Goal: Task Accomplishment & Management: Use online tool/utility

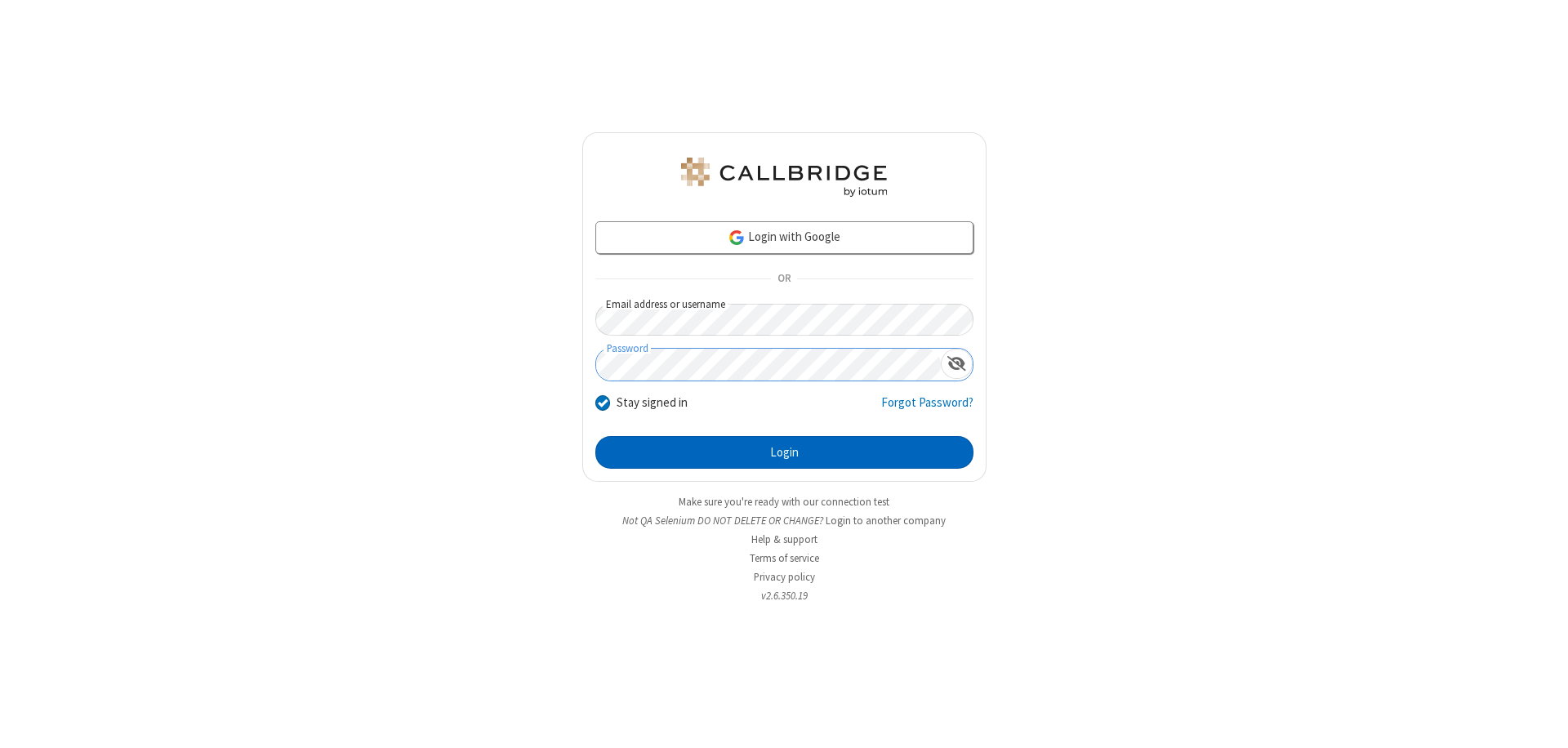
click at [784, 453] on button "Login" at bounding box center [784, 452] width 378 height 32
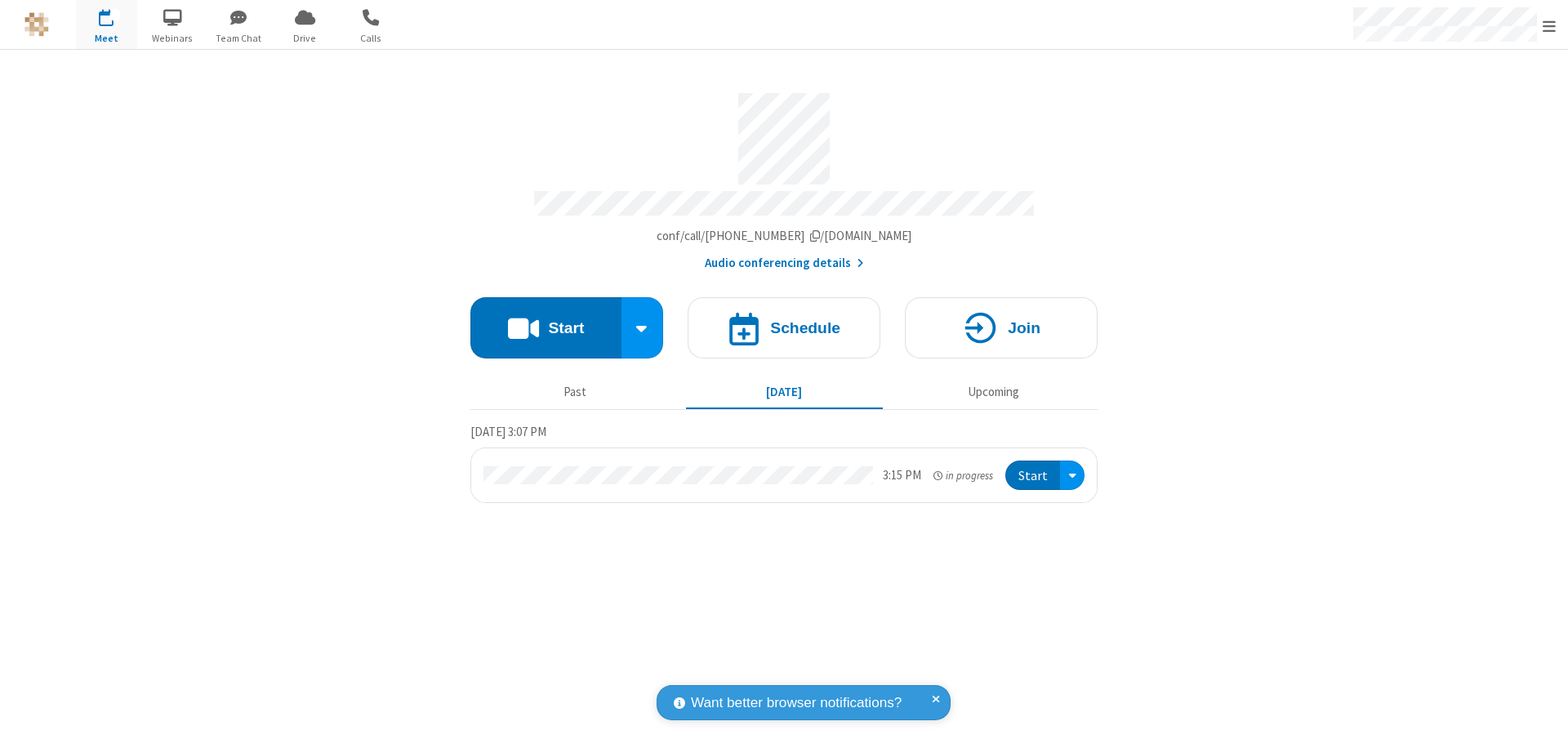
click at [546, 320] on button "Start" at bounding box center [546, 328] width 151 height 61
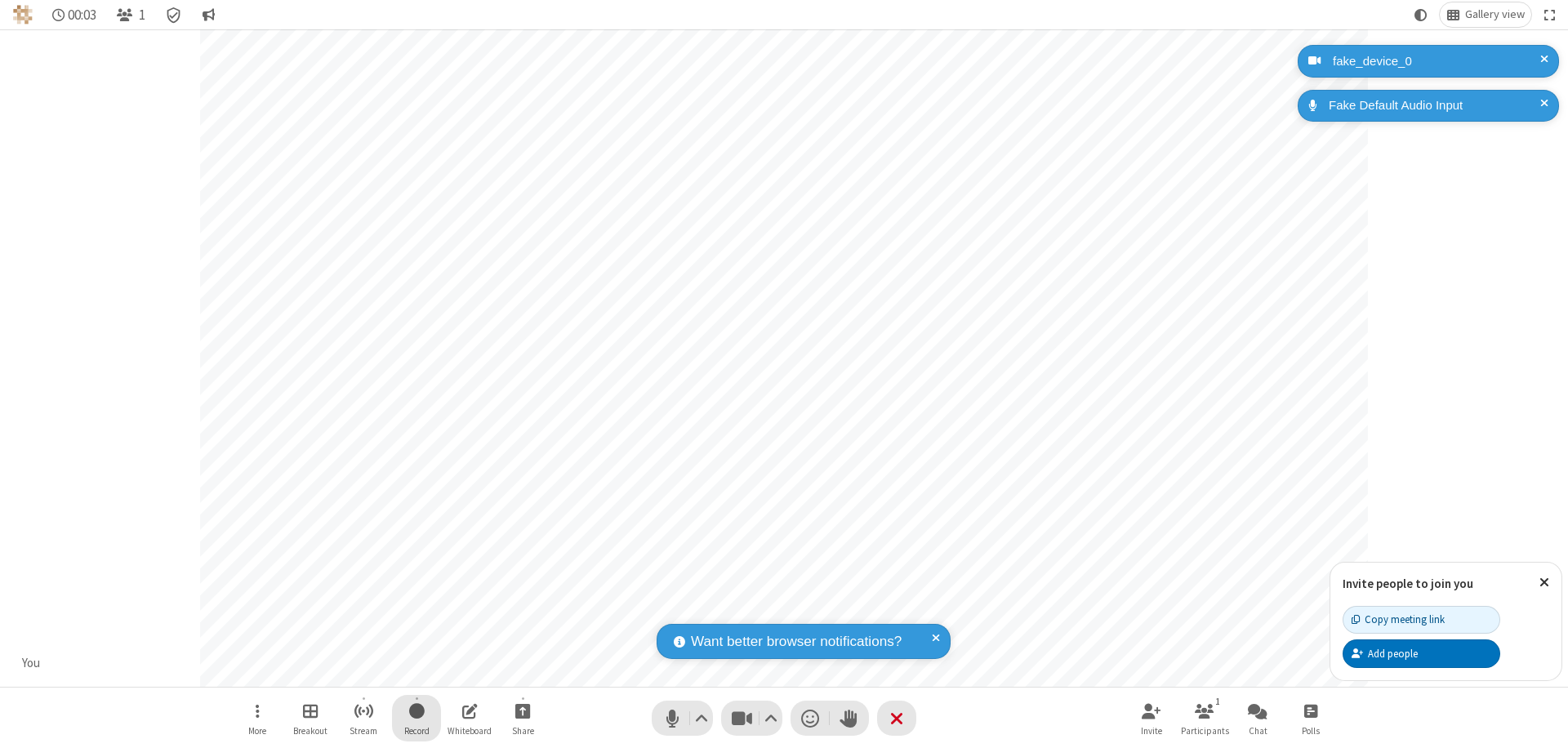
click at [417, 718] on span "Start recording" at bounding box center [417, 710] width 16 height 20
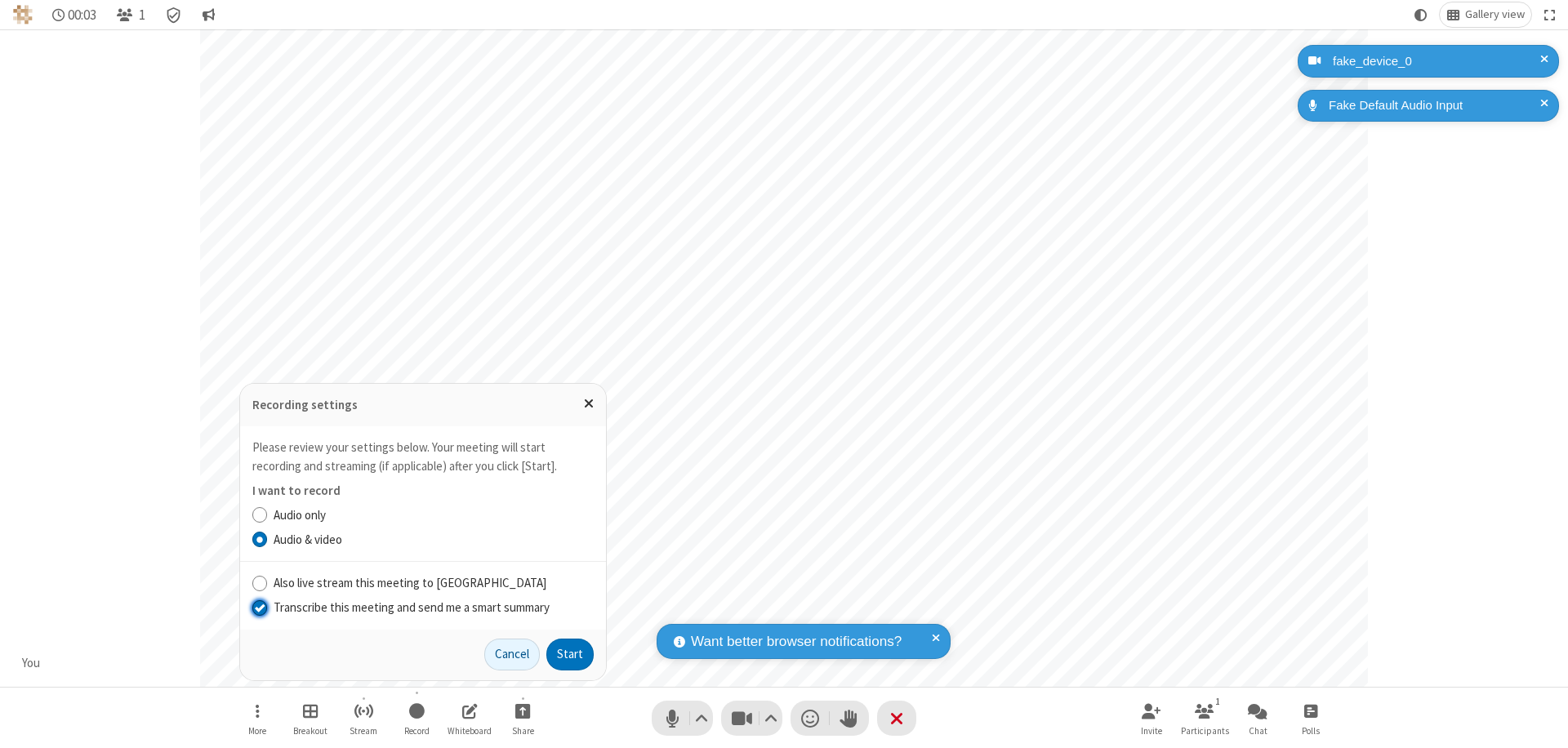
click at [259, 607] on input "Transcribe this meeting and send me a smart summary" at bounding box center [260, 607] width 16 height 17
click at [570, 654] on button "Start" at bounding box center [570, 654] width 47 height 32
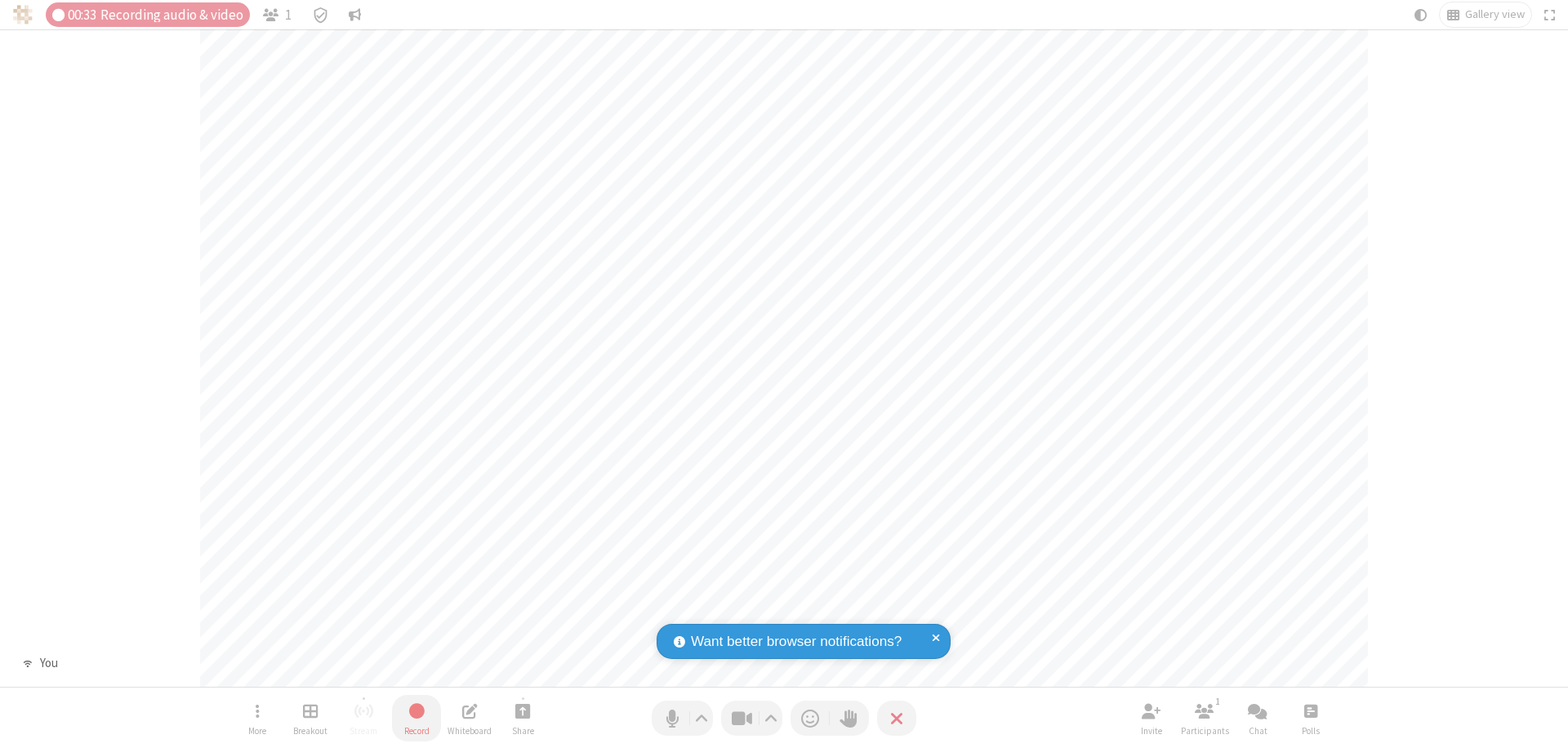
click at [417, 718] on span "Stop recording" at bounding box center [418, 710] width 19 height 20
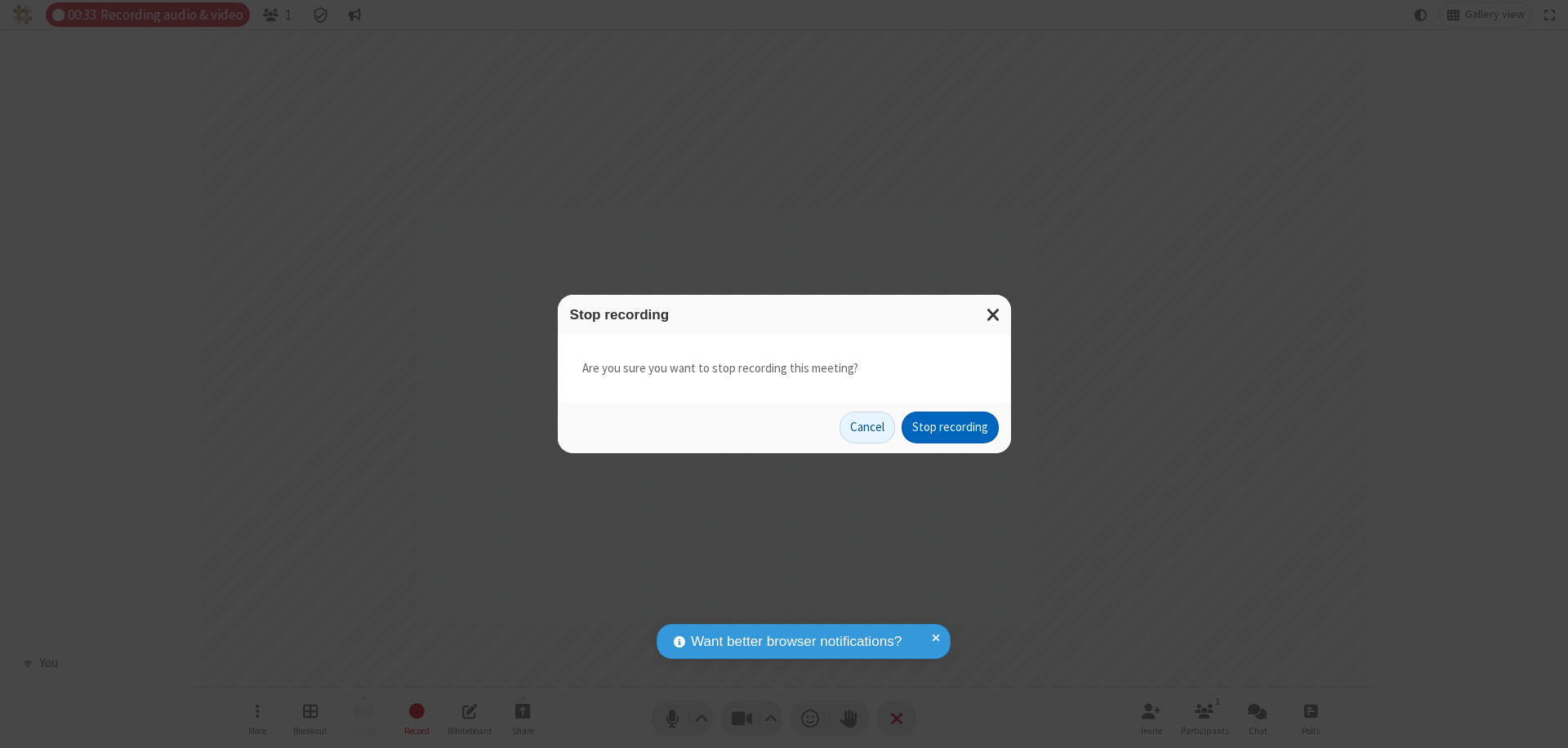
click at [950, 427] on button "Stop recording" at bounding box center [950, 427] width 97 height 32
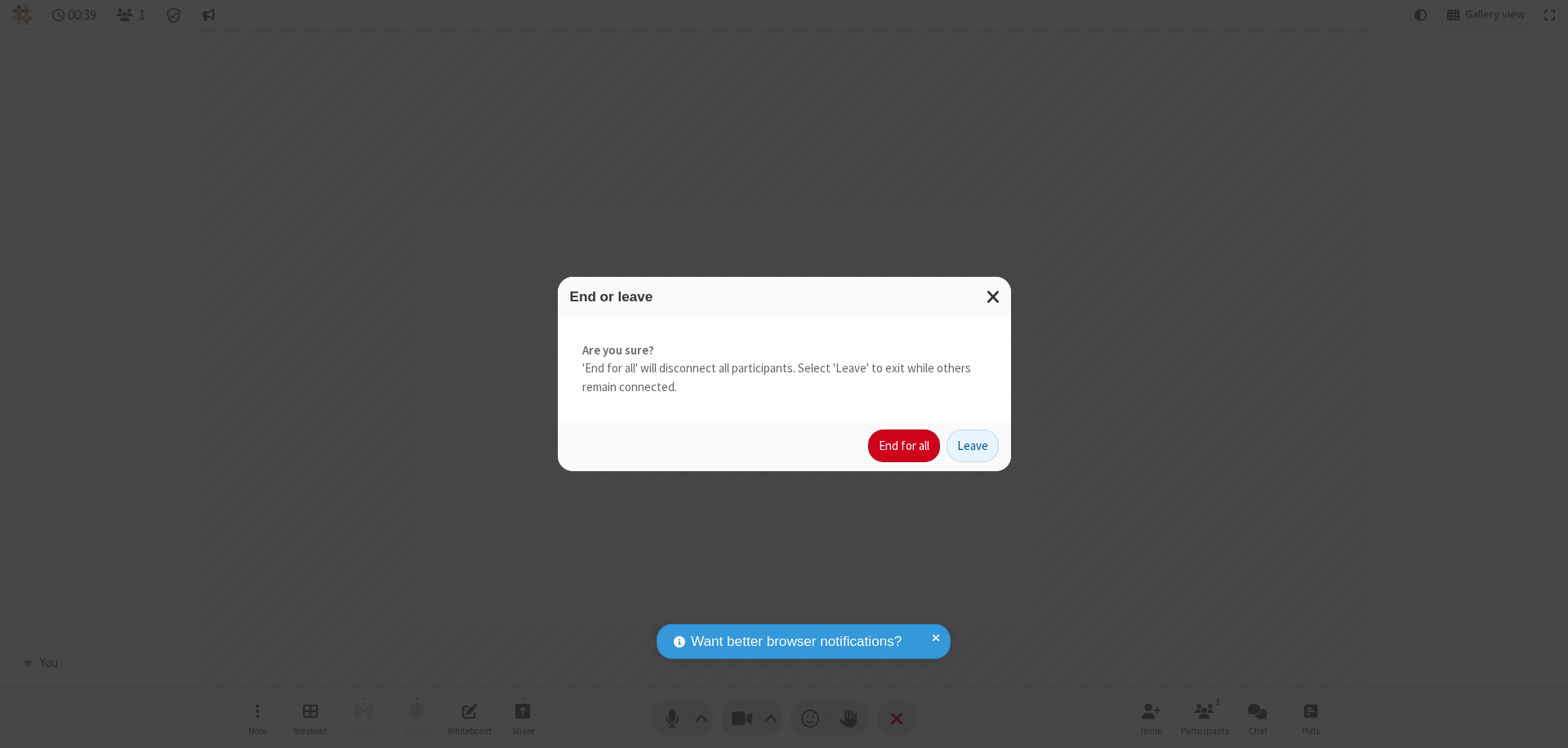
click at [905, 446] on button "End for all" at bounding box center [904, 446] width 72 height 32
